Goal: Task Accomplishment & Management: Manage account settings

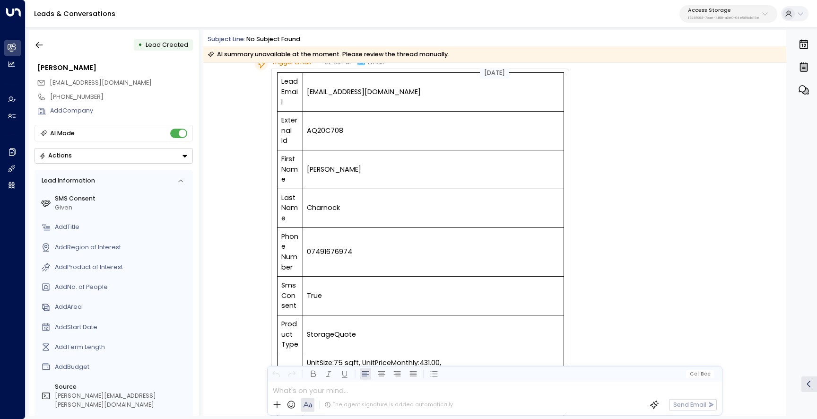
scroll to position [43, 0]
click at [41, 43] on icon "button" at bounding box center [39, 44] width 9 height 9
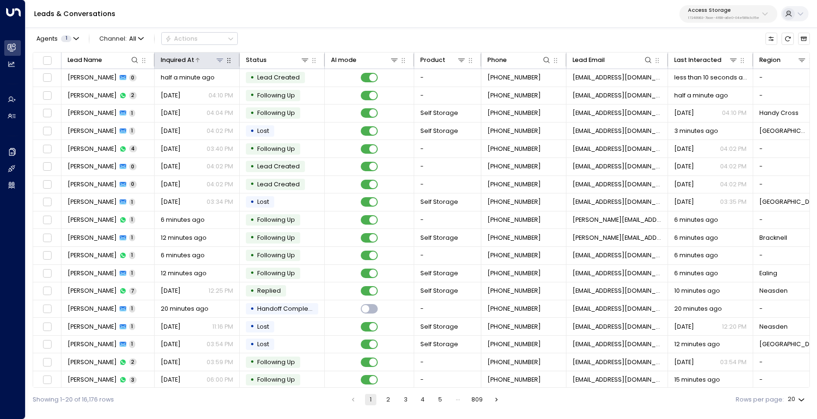
click at [196, 59] on icon at bounding box center [198, 60] width 4 height 4
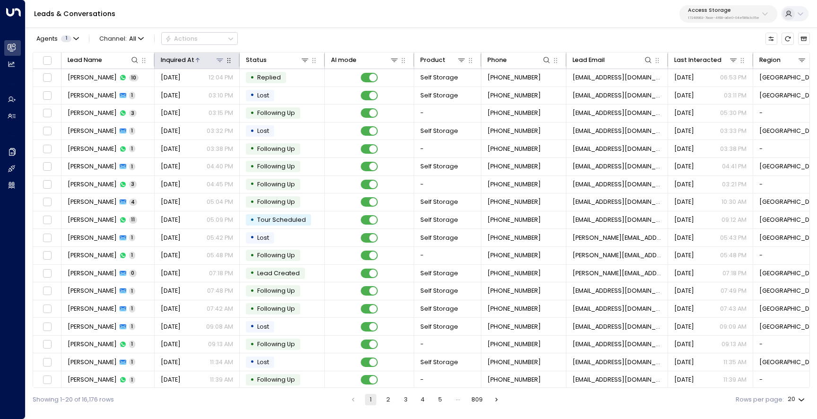
click at [198, 61] on icon at bounding box center [198, 60] width 6 height 6
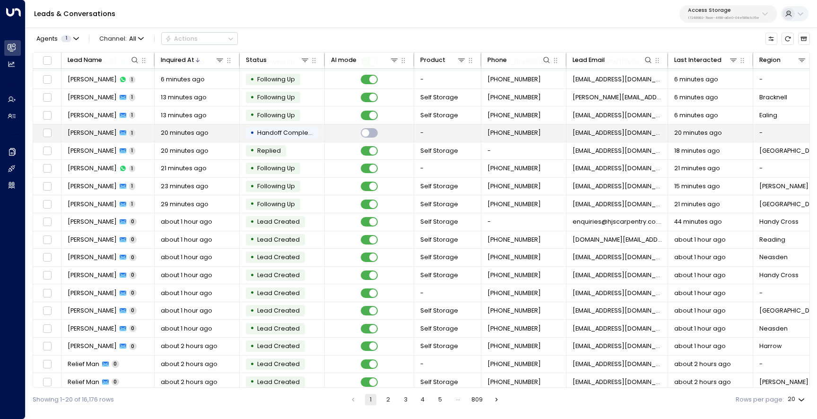
scroll to position [39, 0]
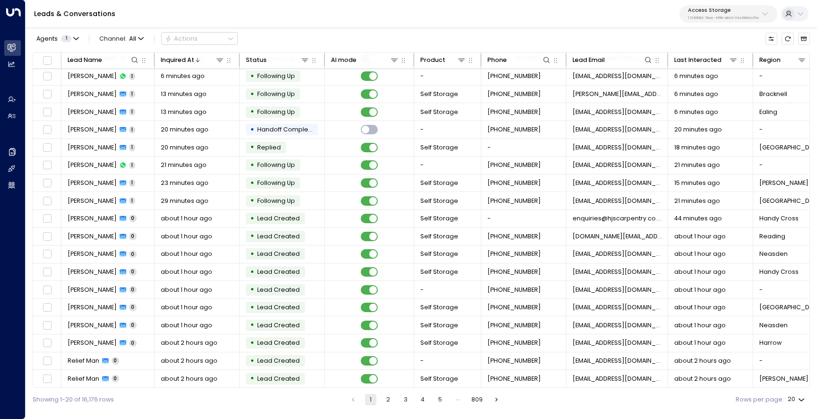
click at [388, 398] on button "2" at bounding box center [387, 399] width 11 height 11
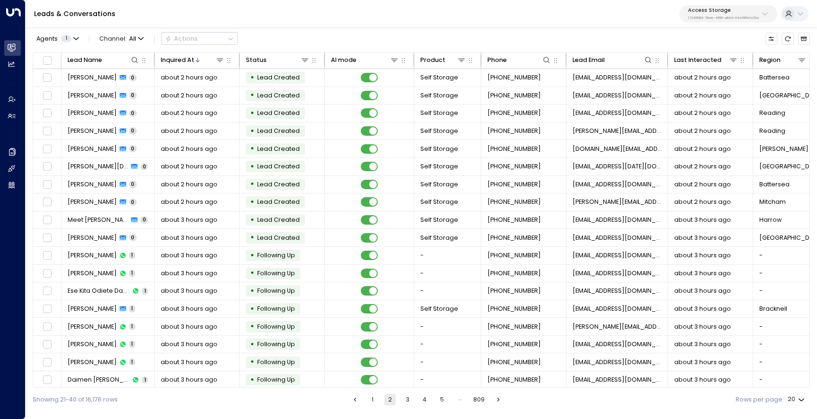
click at [372, 404] on button "1" at bounding box center [372, 399] width 11 height 11
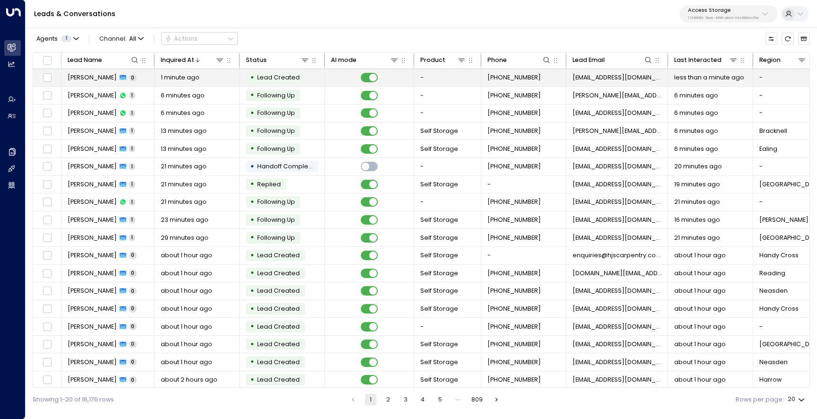
click at [89, 80] on span "Alison Wigmore" at bounding box center [92, 77] width 49 height 9
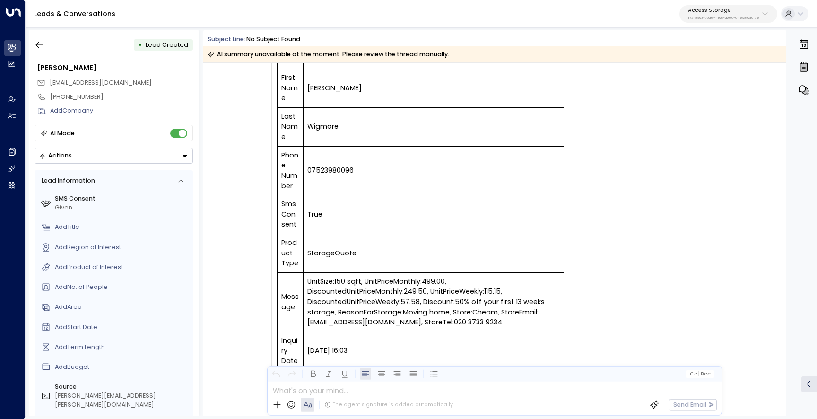
scroll to position [207, 0]
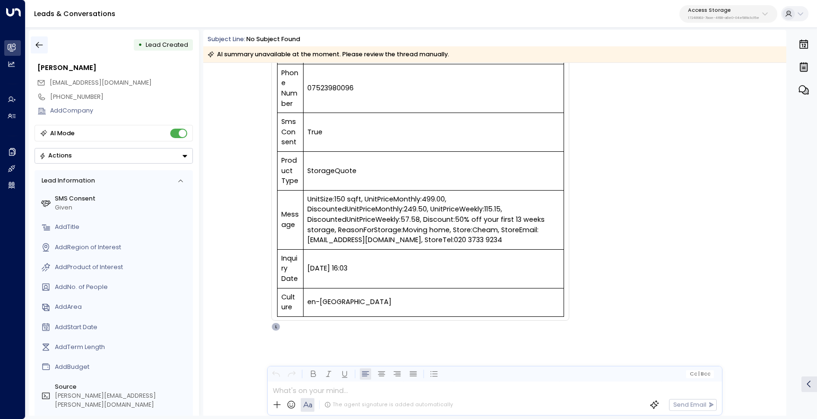
click at [42, 43] on icon "button" at bounding box center [39, 44] width 9 height 9
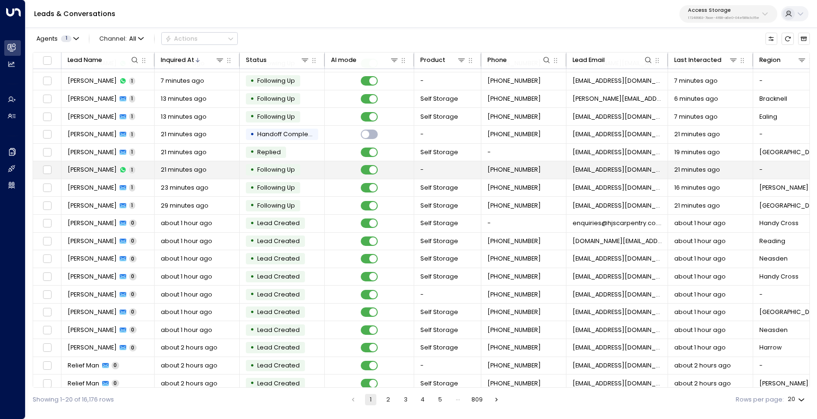
scroll to position [39, 0]
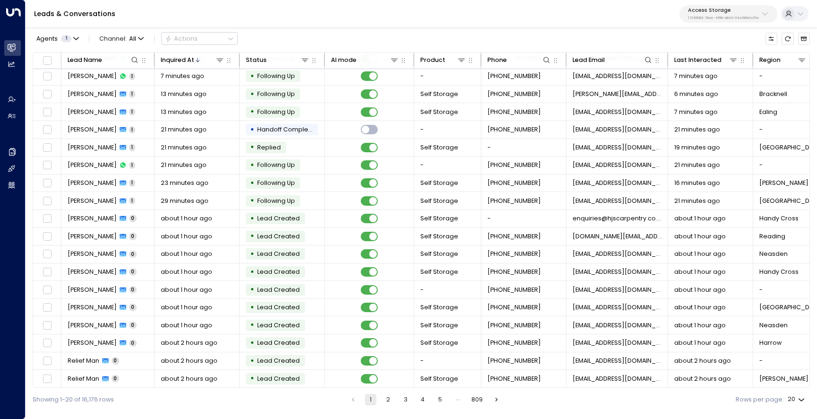
click at [385, 401] on button "2" at bounding box center [387, 399] width 11 height 11
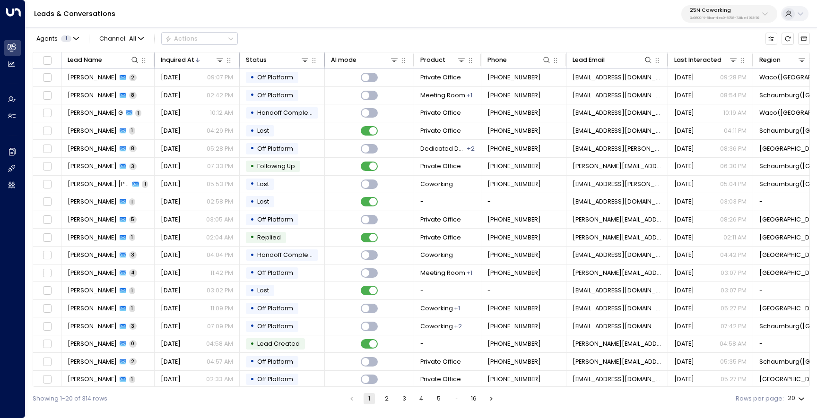
click at [724, 17] on p "3b9800f4-81ca-4ec0-8758-72fbe4763f36" at bounding box center [724, 18] width 69 height 4
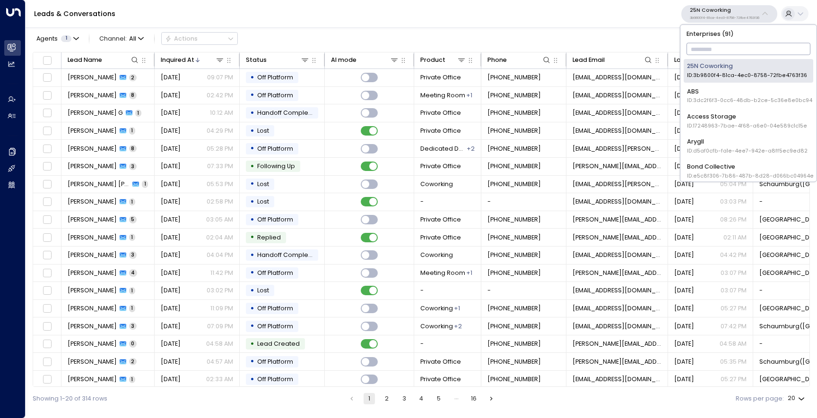
click at [710, 112] on div "Access Storage ID: 17248963-7bae-4f68-a6e0-04e589c1c15e" at bounding box center [747, 120] width 120 height 17
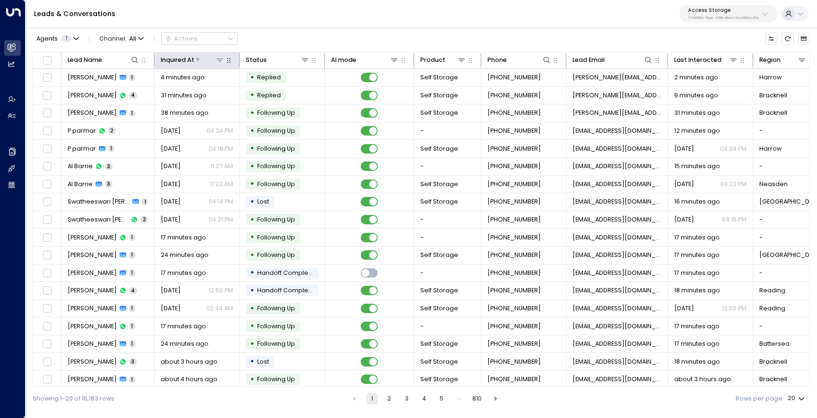
click at [194, 56] on div at bounding box center [209, 59] width 31 height 9
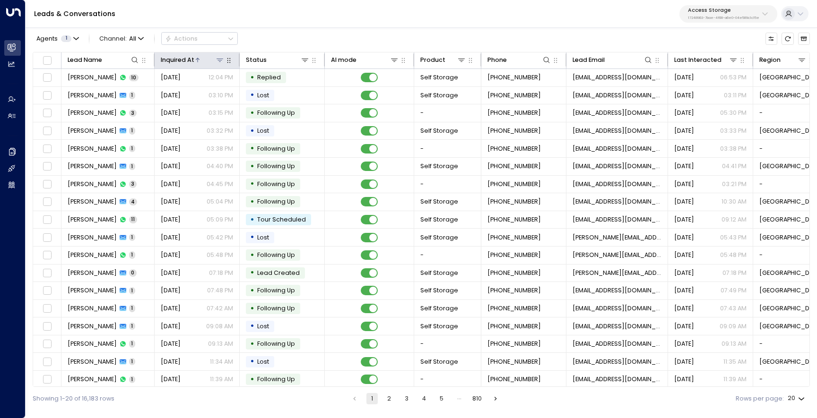
click at [195, 58] on icon at bounding box center [198, 60] width 6 height 6
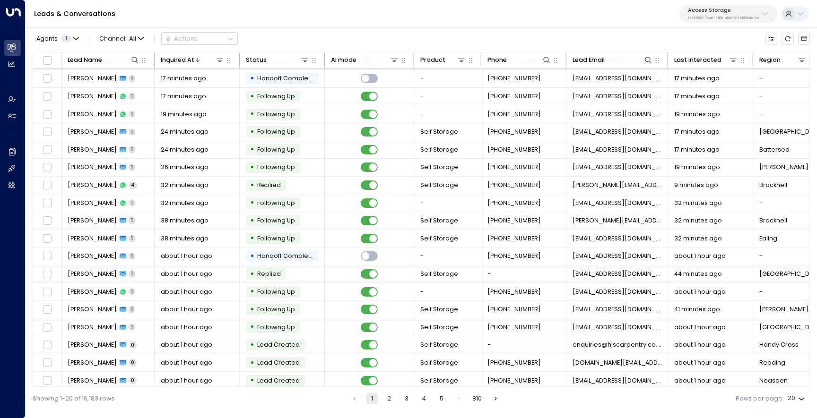
scroll to position [40, 0]
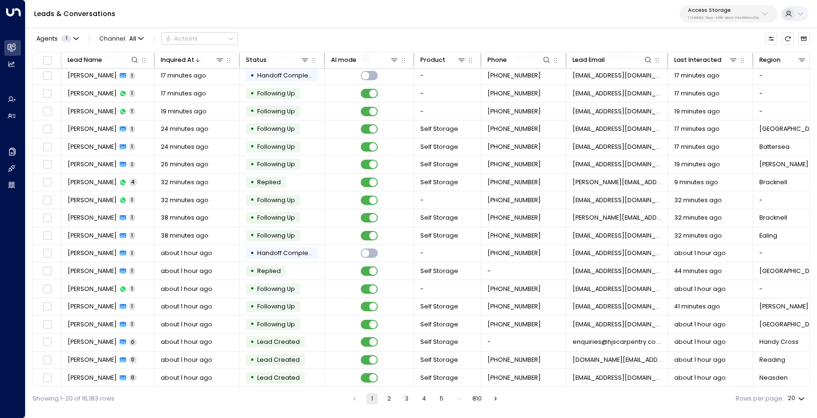
click at [386, 397] on button "2" at bounding box center [388, 398] width 11 height 11
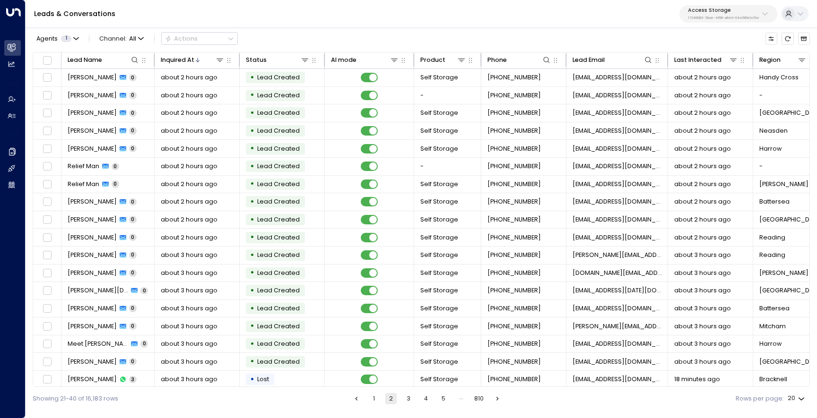
click at [378, 398] on button "1" at bounding box center [373, 398] width 11 height 11
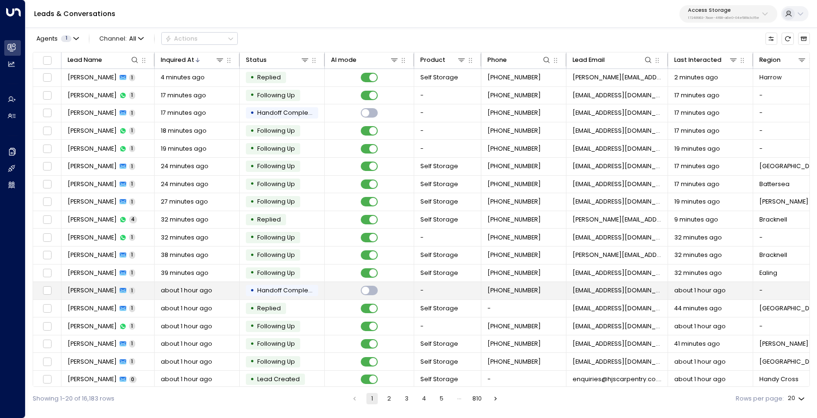
scroll to position [40, 0]
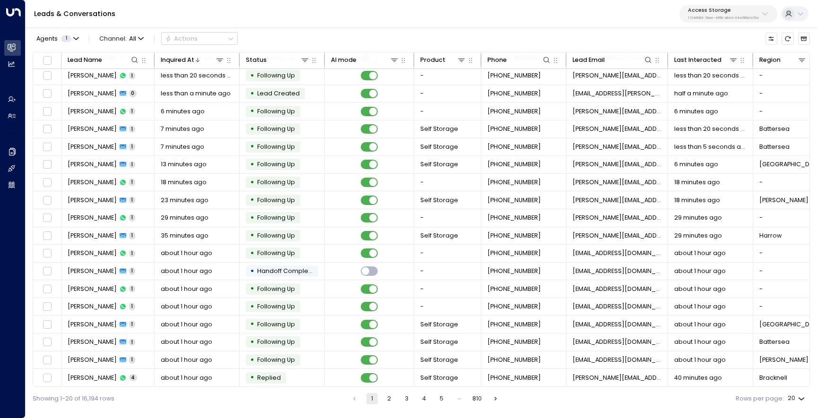
click at [709, 10] on p "Access Storage" at bounding box center [723, 11] width 71 height 6
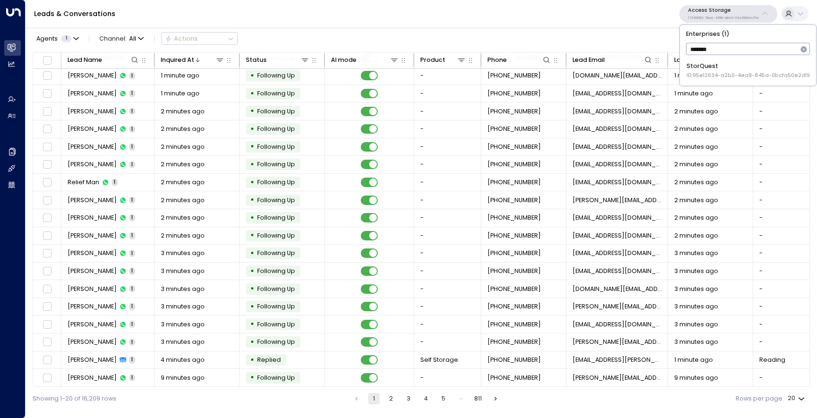
type input "********"
click at [720, 72] on span "ID: 95e12634-a2b0-4ea9-845a-0bcfa50e2d19" at bounding box center [747, 76] width 123 height 8
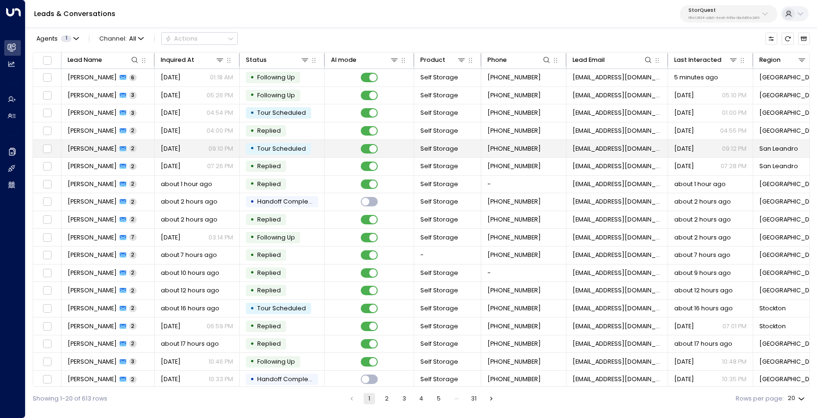
click at [93, 155] on td "Michel Trahan 2" at bounding box center [107, 148] width 93 height 17
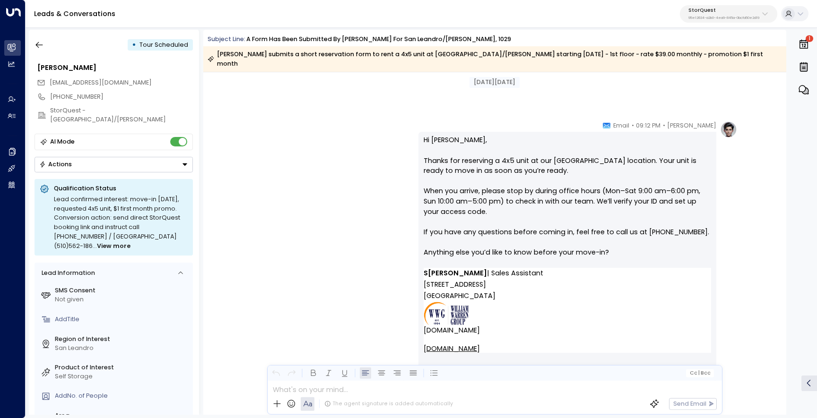
scroll to position [660, 0]
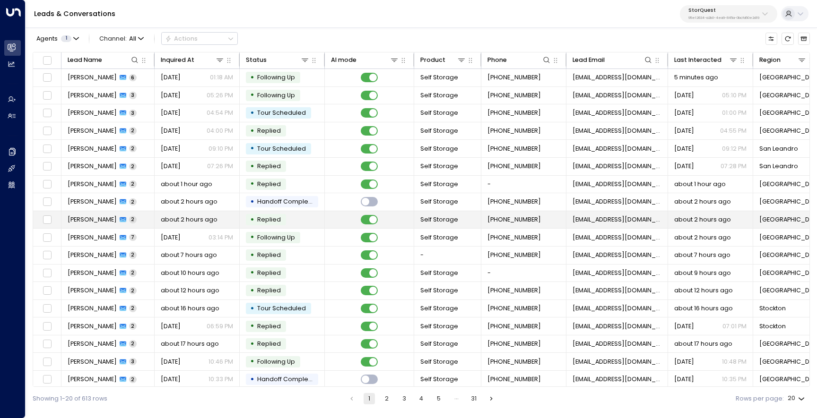
click at [105, 214] on td "David Leaf 2" at bounding box center [107, 219] width 93 height 17
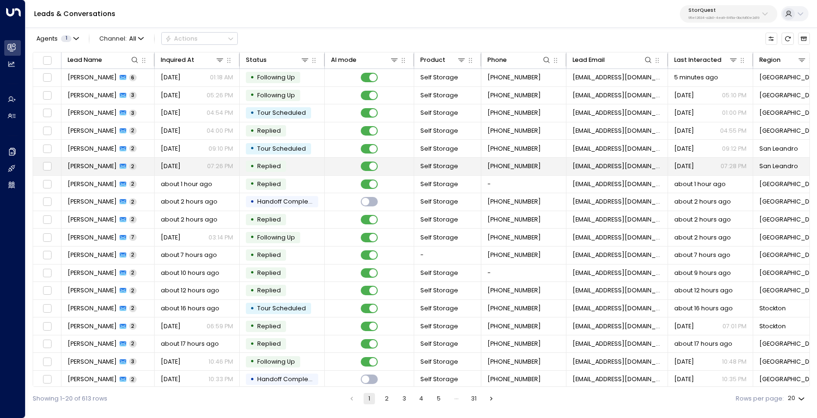
click at [83, 169] on span "Michel Trahan" at bounding box center [92, 166] width 49 height 9
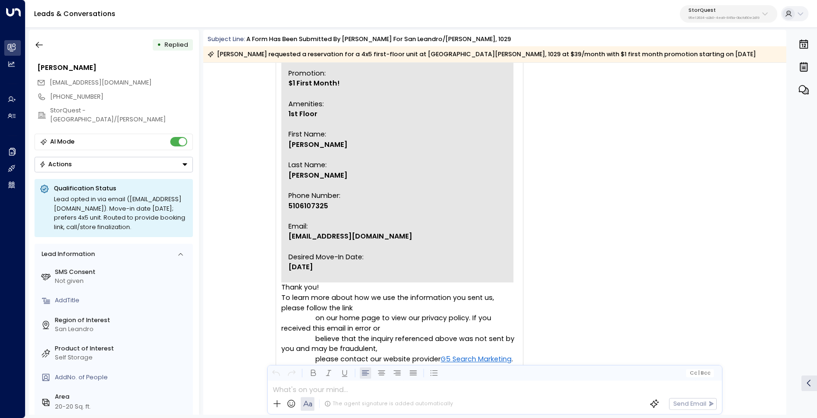
scroll to position [349, 0]
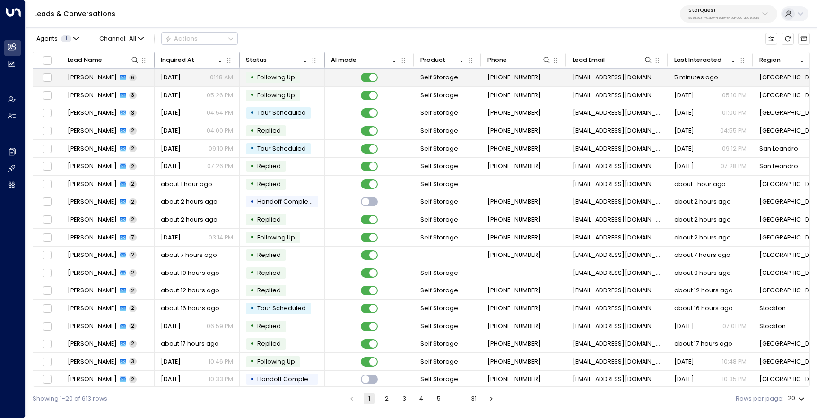
click at [97, 72] on td "Michel Trahan 6" at bounding box center [107, 77] width 93 height 17
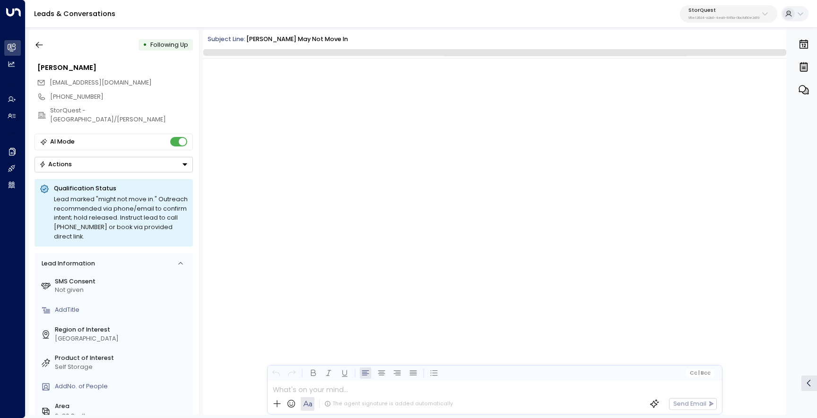
scroll to position [1843, 0]
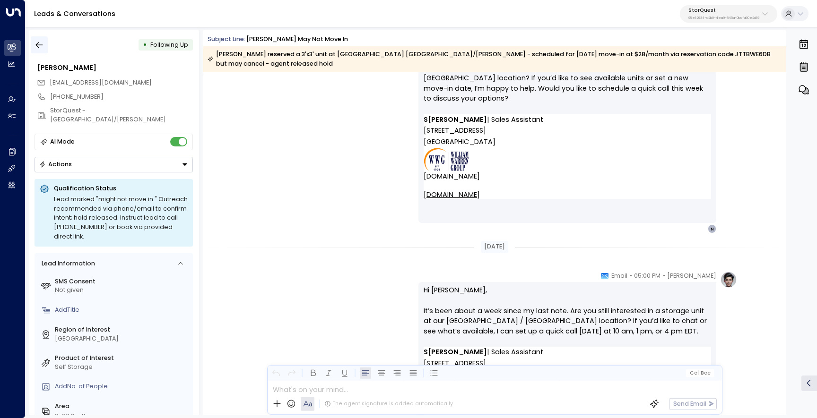
click at [43, 44] on icon "button" at bounding box center [39, 44] width 9 height 9
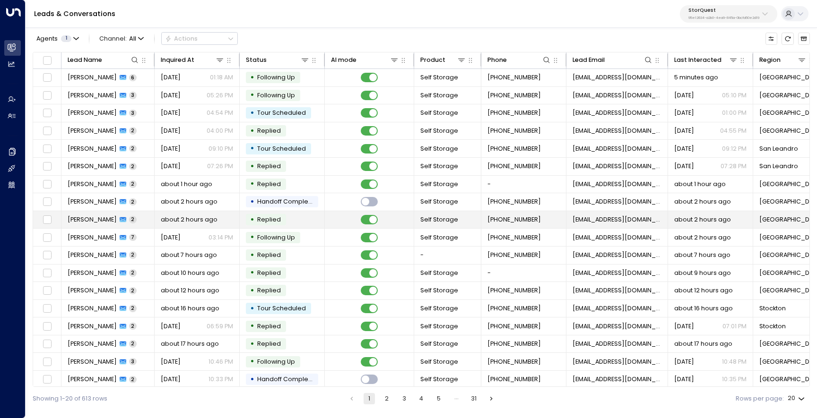
click at [88, 220] on span "David Leaf" at bounding box center [92, 220] width 49 height 9
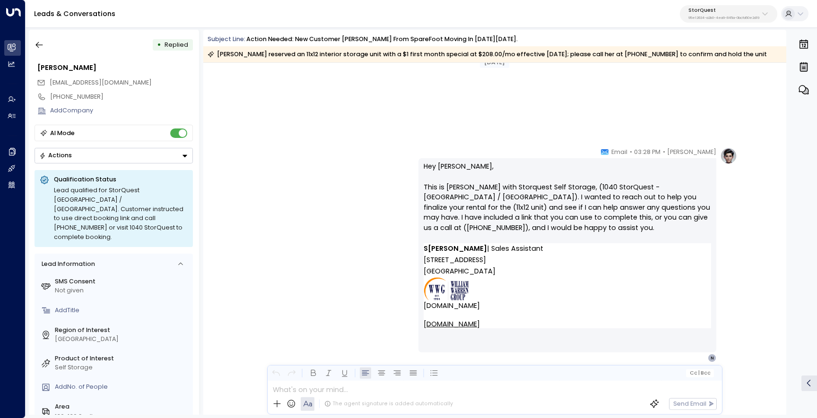
scroll to position [859, 0]
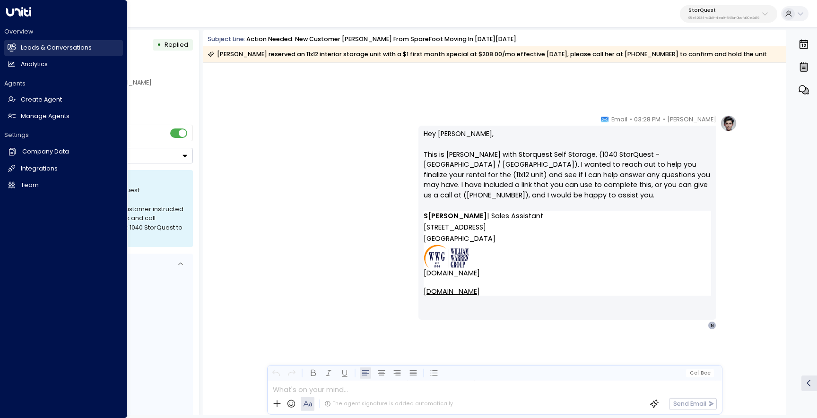
click at [6, 47] on link "Leads & Conversations Leads & Conversations" at bounding box center [63, 48] width 119 height 16
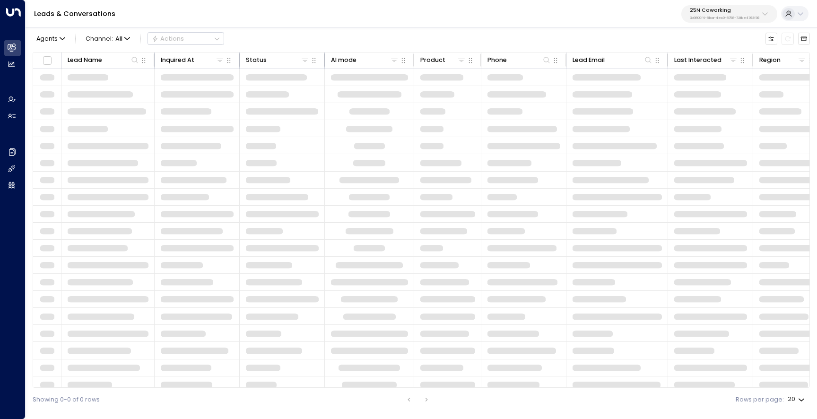
click at [727, 19] on p "3b9800f4-81ca-4ec0-8758-72fbe4763f36" at bounding box center [724, 18] width 69 height 4
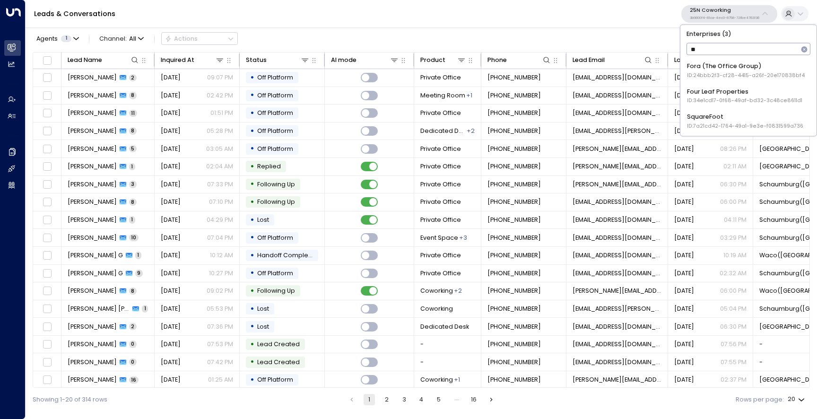
type input "***"
click at [703, 69] on div "Four Leaf Properties ID: 34e1cd17-0f68-49af-bd32-3c48ce8611d1" at bounding box center [744, 70] width 115 height 17
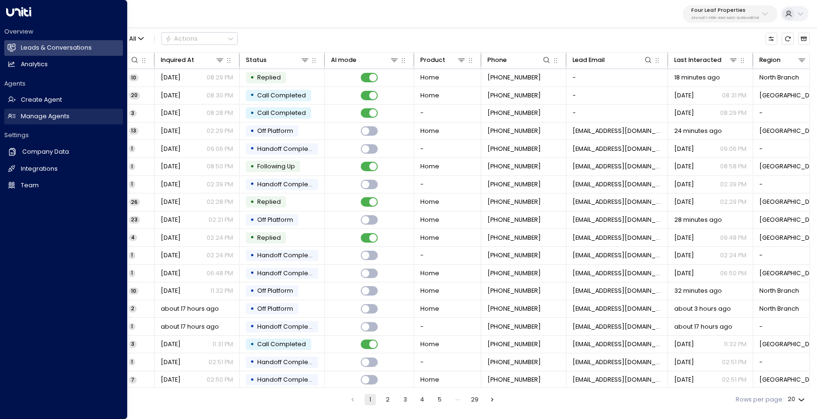
click at [21, 117] on h2 "Manage Agents" at bounding box center [45, 116] width 49 height 9
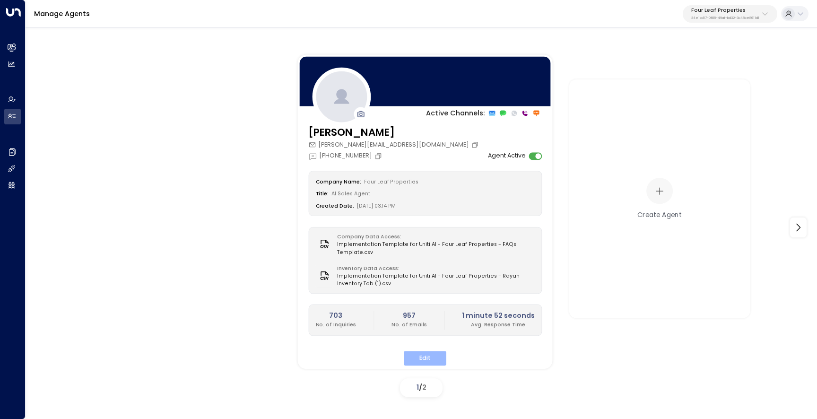
click at [419, 354] on button "Edit" at bounding box center [425, 358] width 43 height 15
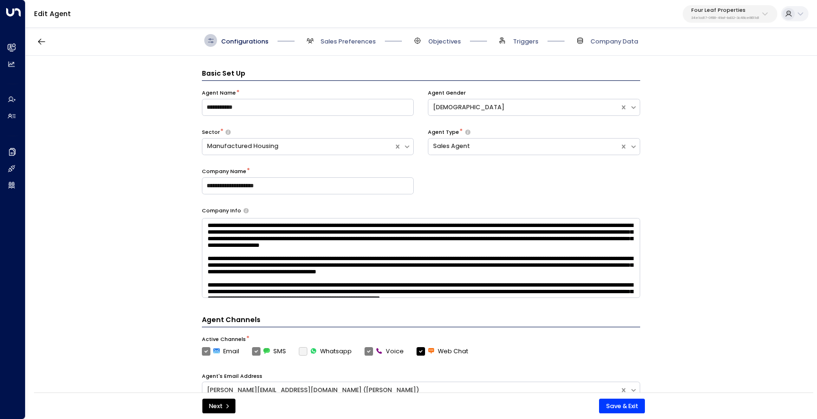
scroll to position [13, 0]
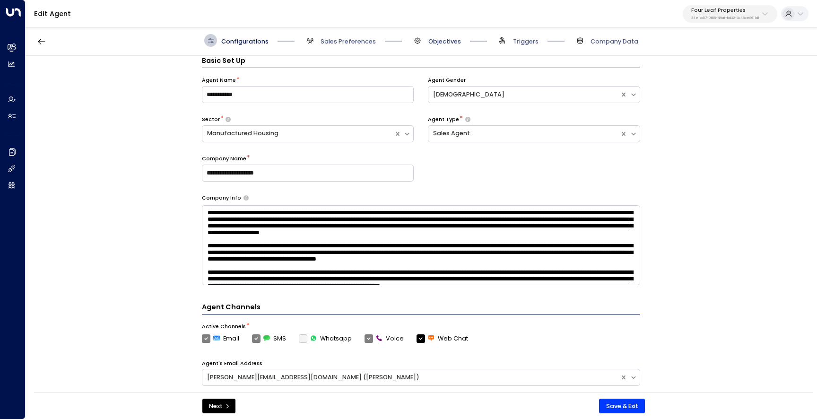
click at [443, 43] on span "Objectives" at bounding box center [444, 41] width 33 height 9
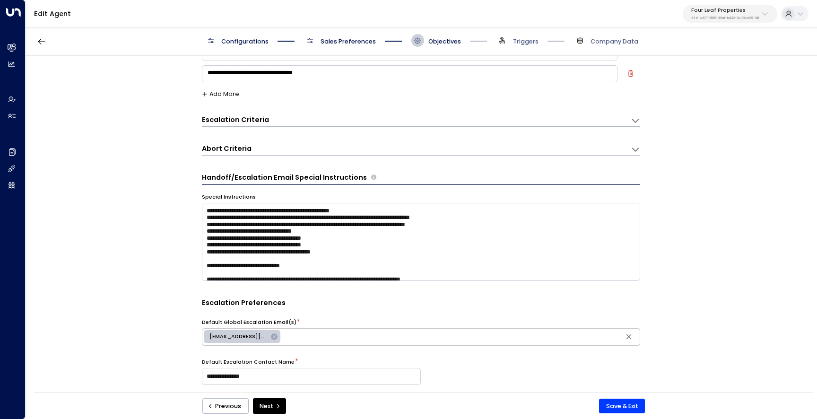
scroll to position [88, 0]
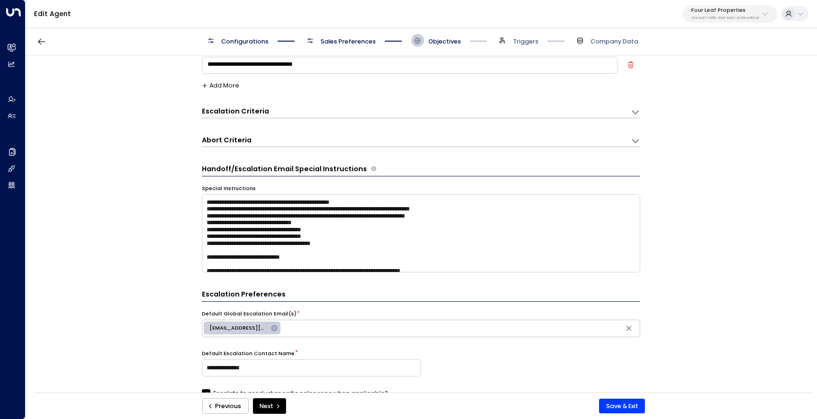
click at [321, 109] on div "Escalation Criteria Reset" at bounding box center [412, 111] width 420 height 10
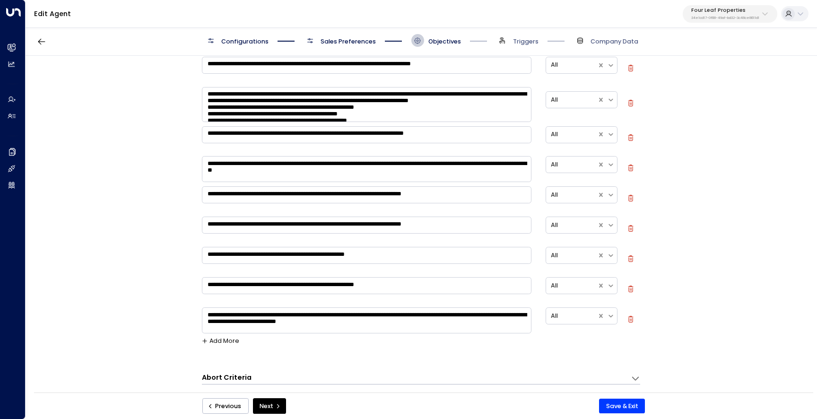
scroll to position [184, 0]
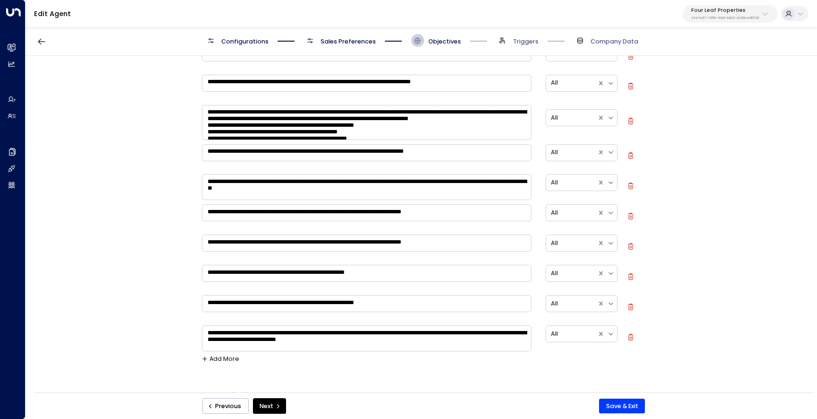
click at [387, 346] on textarea "**********" at bounding box center [367, 338] width 330 height 26
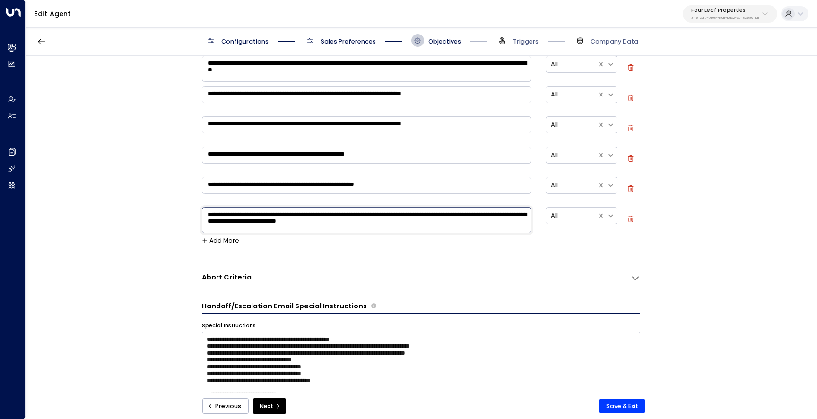
scroll to position [302, 0]
click at [488, 253] on div "**********" at bounding box center [421, 81] width 438 height 348
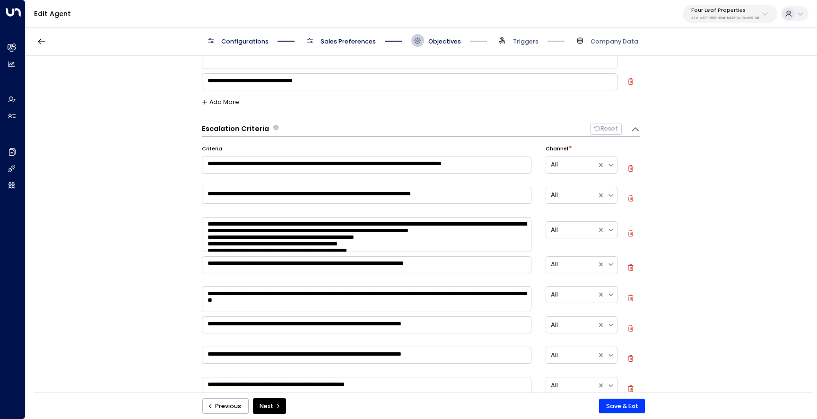
scroll to position [0, 0]
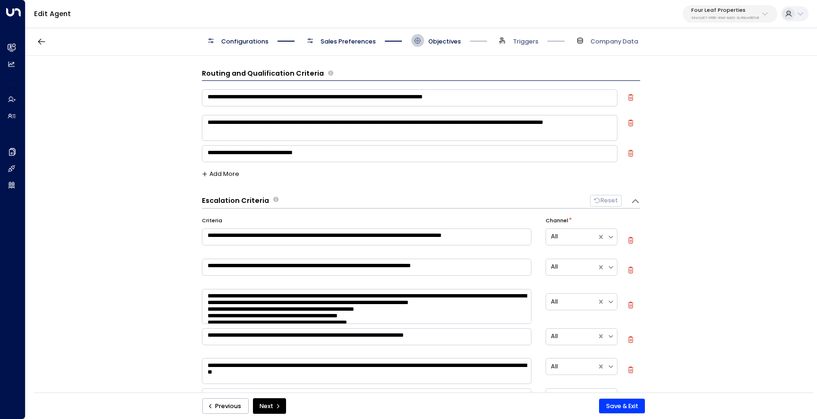
click at [246, 121] on textarea "**********" at bounding box center [409, 128] width 415 height 26
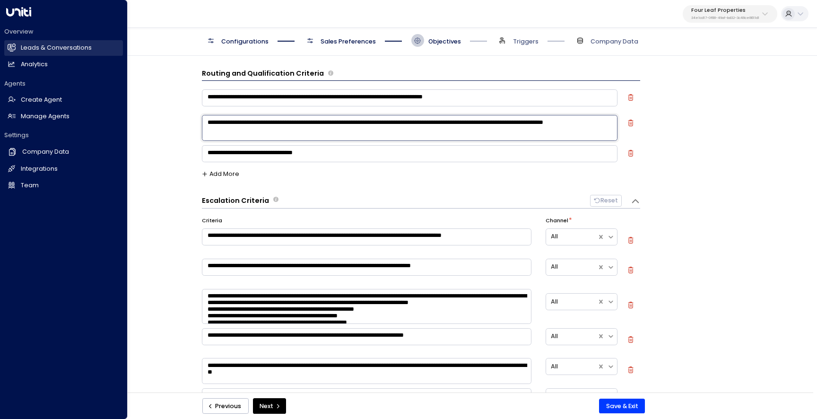
click at [62, 47] on h2 "Leads & Conversations" at bounding box center [56, 47] width 71 height 9
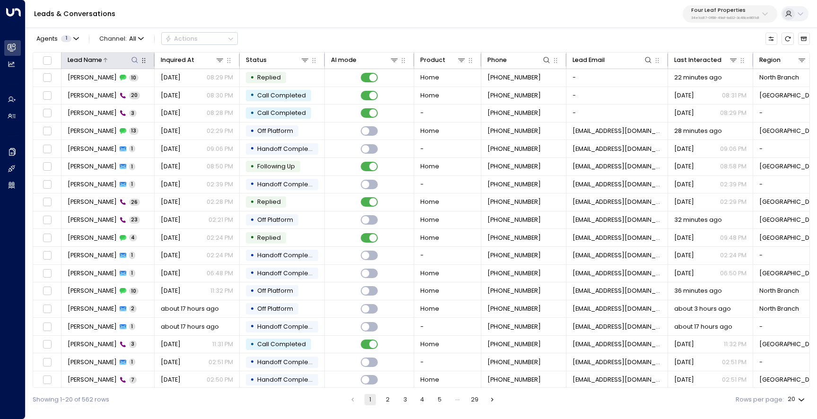
click at [135, 56] on icon at bounding box center [135, 60] width 8 height 8
type input "****"
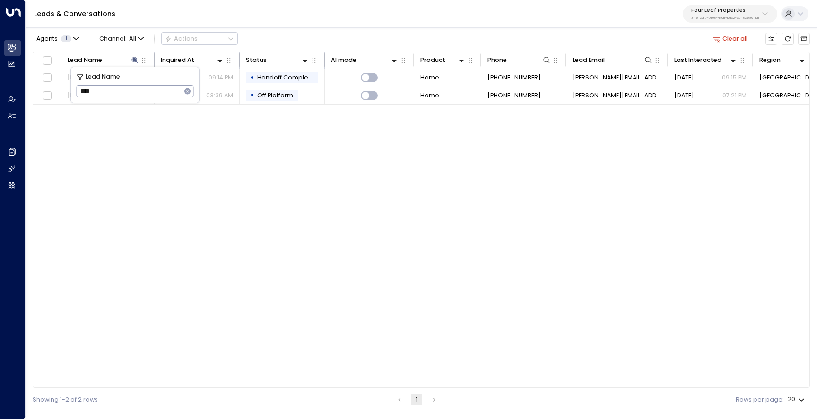
click at [161, 145] on div "Lead Name Inquired At Status AI mode Product Phone Lead Email Last Interacted R…" at bounding box center [421, 220] width 777 height 336
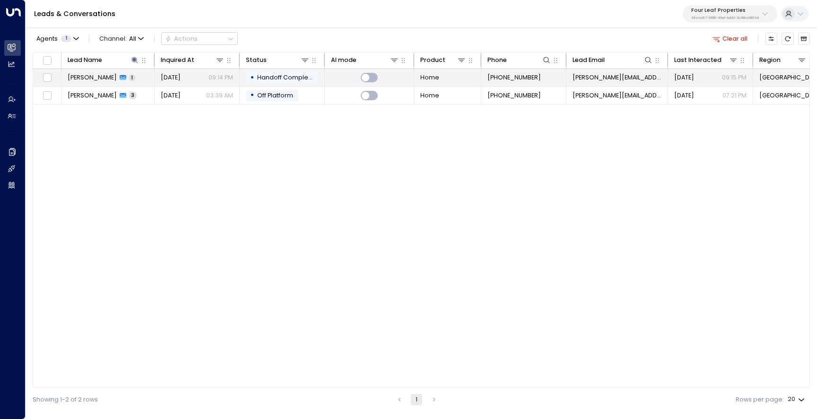
click at [83, 82] on td "[PERSON_NAME] 1" at bounding box center [107, 77] width 93 height 17
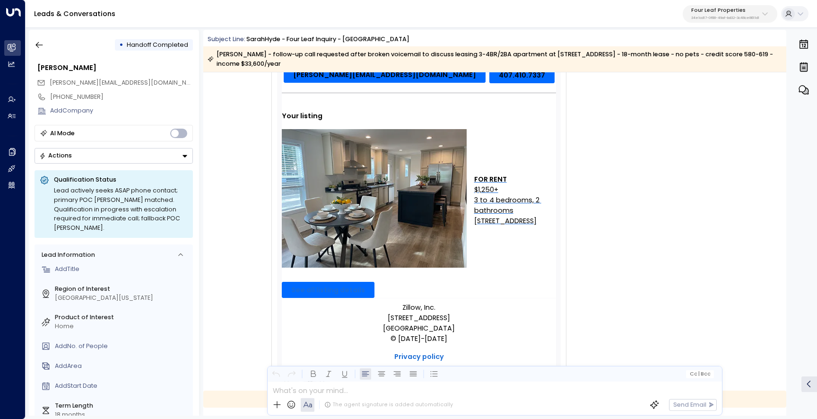
scroll to position [326, 0]
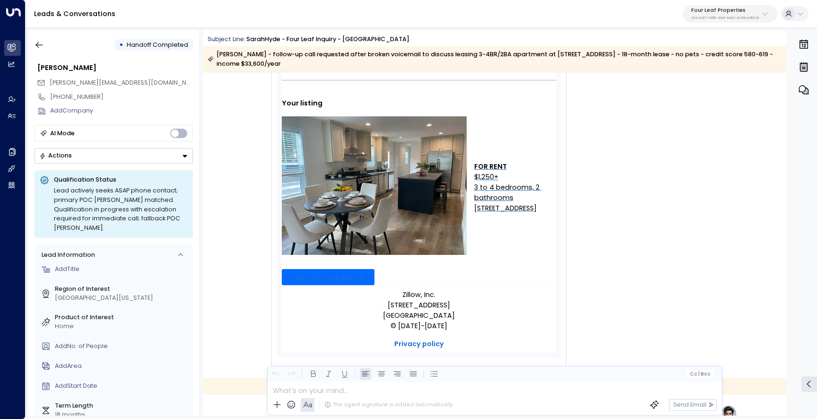
click at [449, 310] on div "[GEOGRAPHIC_DATA]" at bounding box center [419, 315] width 274 height 10
drag, startPoint x: 451, startPoint y: 298, endPoint x: 378, endPoint y: 288, distance: 73.4
click at [378, 288] on div "Zillow, Inc. [STREET_ADDRESS] © [DATE]-[DATE]" at bounding box center [419, 309] width 274 height 49
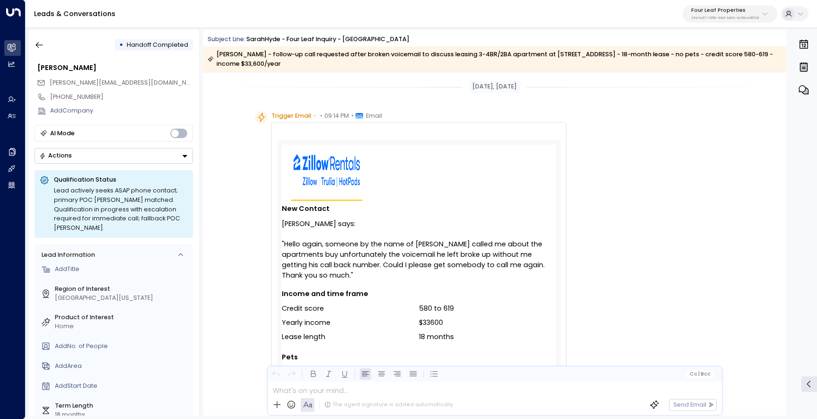
click at [710, 15] on div "Four Leaf Properties 34e1cd17-0f68-49af-bd32-3c48ce8611d1" at bounding box center [725, 14] width 68 height 12
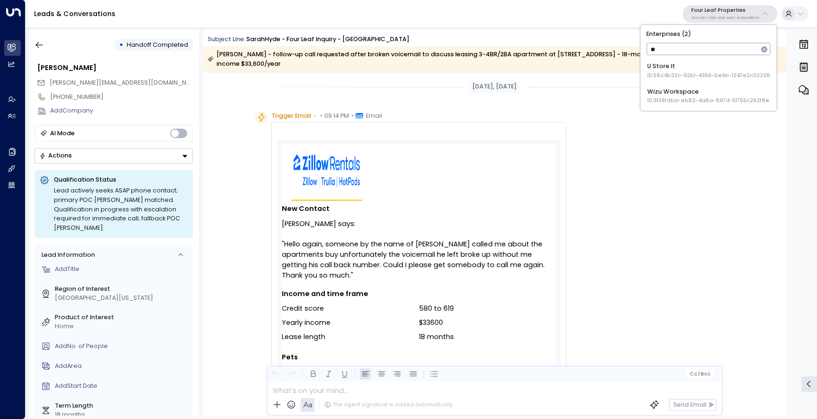
type input "***"
click at [677, 72] on span "ID: 58c4b32c-92b1-4356-be9b-1247e2c02228" at bounding box center [708, 76] width 123 height 8
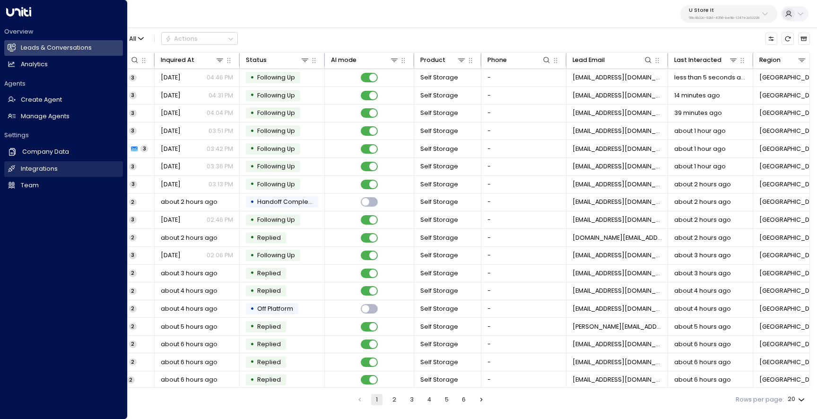
click at [40, 166] on h2 "Integrations" at bounding box center [39, 168] width 37 height 9
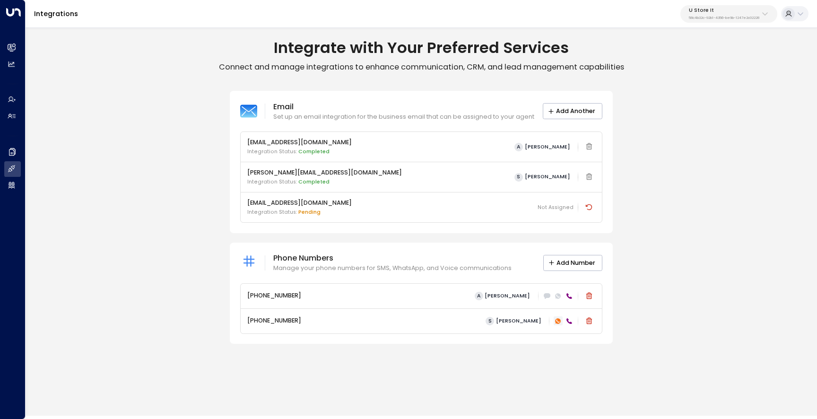
click at [556, 321] on icon at bounding box center [558, 321] width 6 height 6
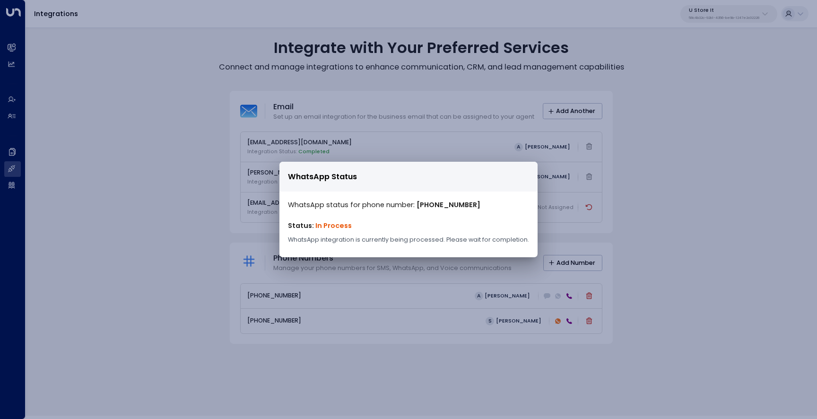
click at [158, 239] on div "WhatsApp Status WhatsApp status for phone number: [PHONE_NUMBER] Status: In Pro…" at bounding box center [408, 209] width 817 height 419
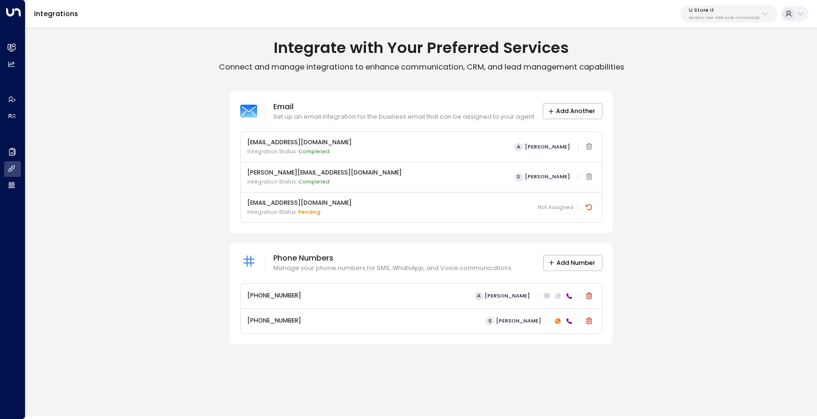
click at [717, 17] on p "58c4b32c-92b1-4356-be9b-1247e2c02228" at bounding box center [724, 18] width 70 height 4
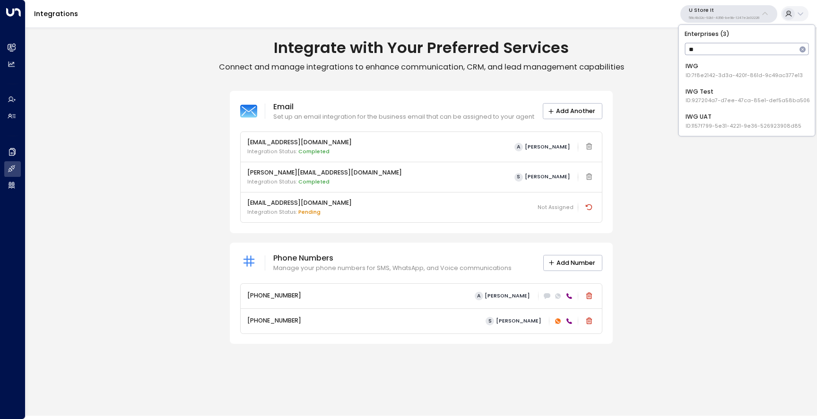
type input "***"
click at [711, 96] on div "IWG Test ID: 927204a7-d7ee-47ca-85e1-def5a58ba506" at bounding box center [747, 95] width 124 height 17
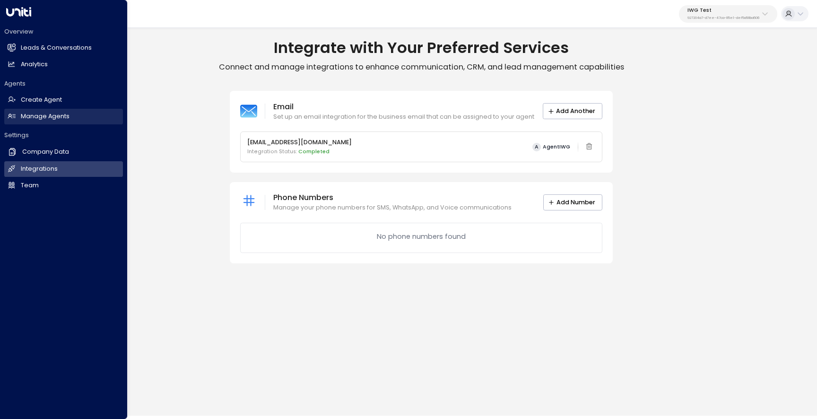
click at [26, 119] on h2 "Manage Agents" at bounding box center [45, 116] width 49 height 9
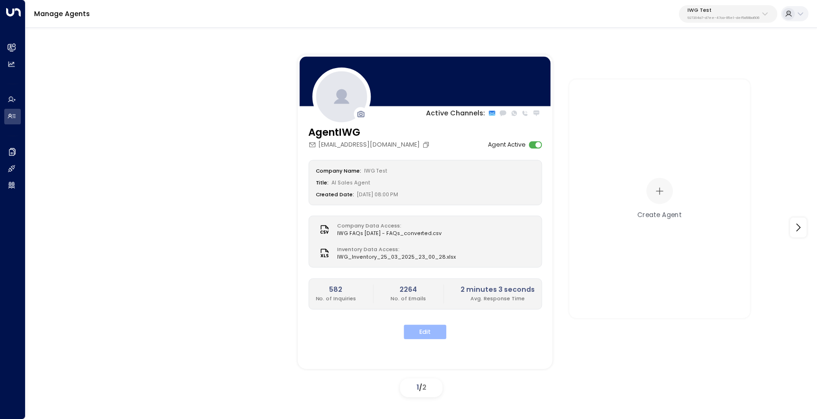
click at [414, 325] on button "Edit" at bounding box center [425, 331] width 43 height 15
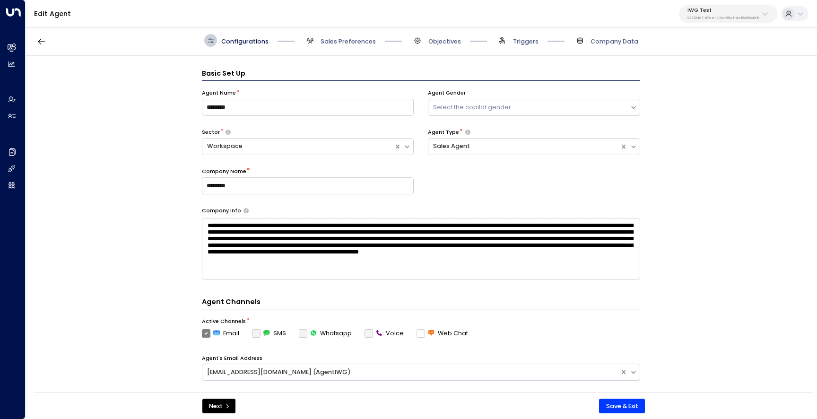
scroll to position [13, 0]
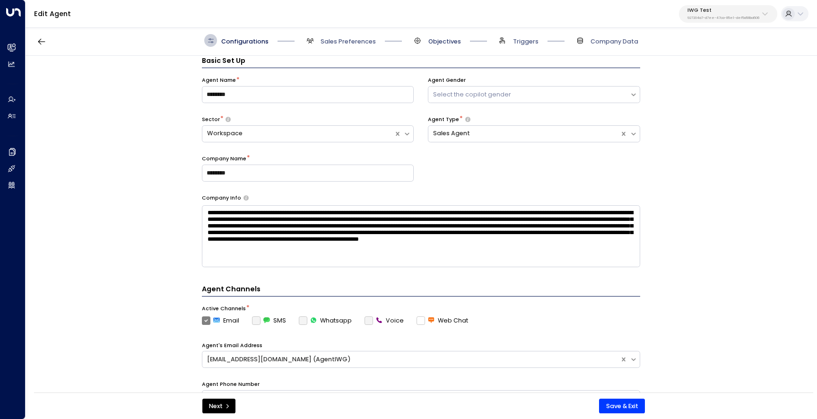
click at [457, 39] on span "Objectives" at bounding box center [444, 41] width 33 height 9
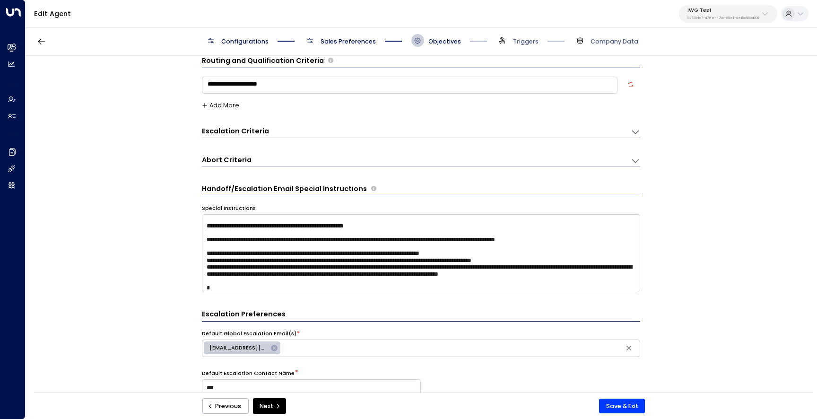
scroll to position [0, 0]
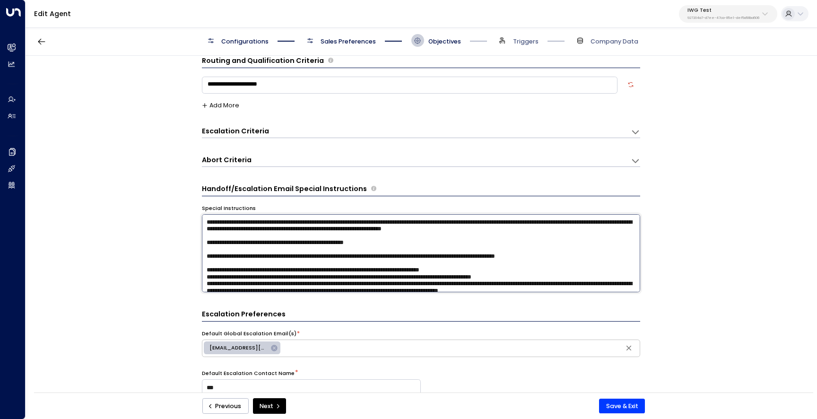
click at [371, 240] on textarea at bounding box center [421, 253] width 438 height 78
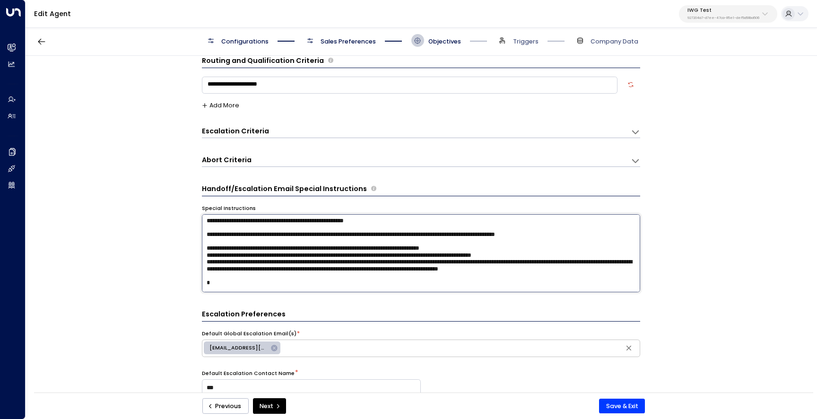
scroll to position [23, 0]
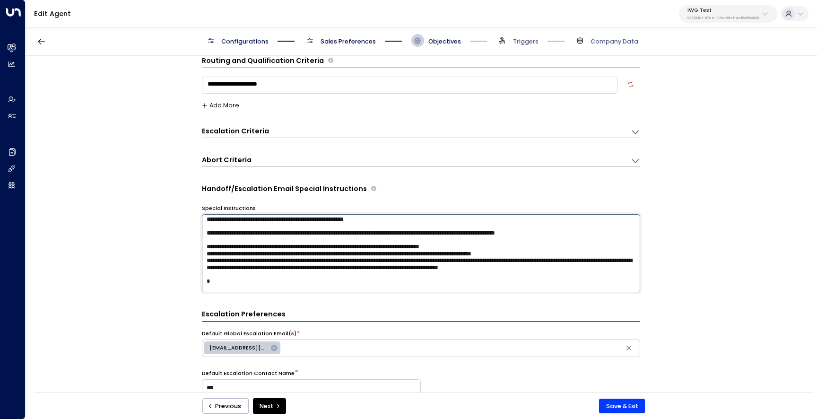
click at [382, 216] on textarea at bounding box center [421, 253] width 438 height 78
drag, startPoint x: 380, startPoint y: 219, endPoint x: 354, endPoint y: 220, distance: 25.1
click at [354, 220] on textarea at bounding box center [421, 253] width 438 height 78
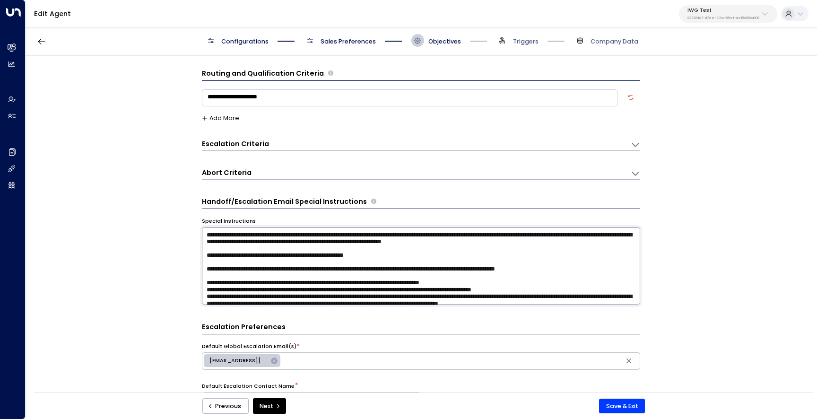
scroll to position [15, 0]
